Goal: Information Seeking & Learning: Learn about a topic

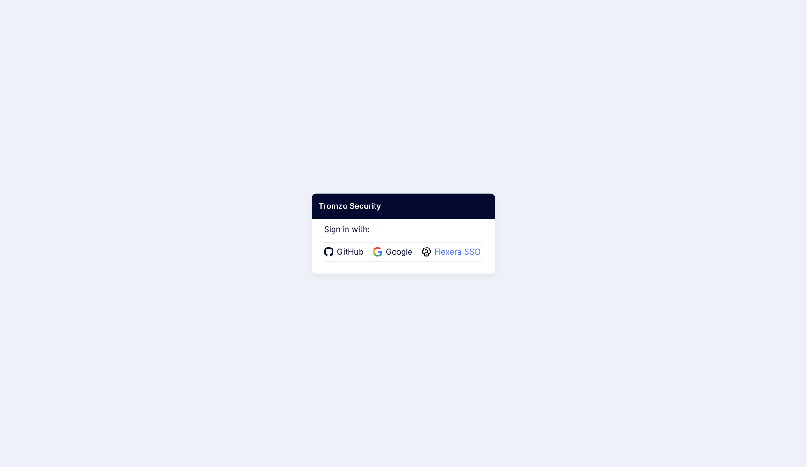
click at [455, 251] on span "Flexera SSO" at bounding box center [458, 252] width 52 height 12
